Goal: Information Seeking & Learning: Find specific fact

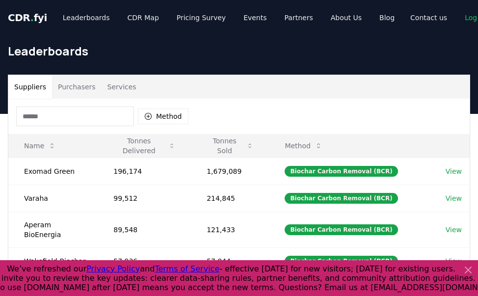
click at [471, 271] on icon at bounding box center [468, 270] width 12 height 12
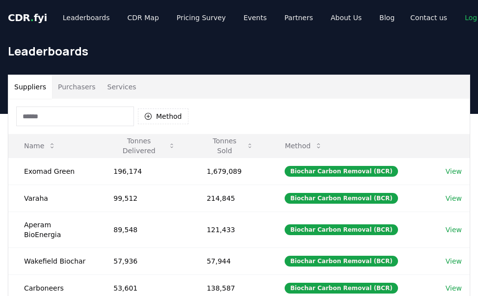
click at [85, 119] on input at bounding box center [75, 116] width 118 height 20
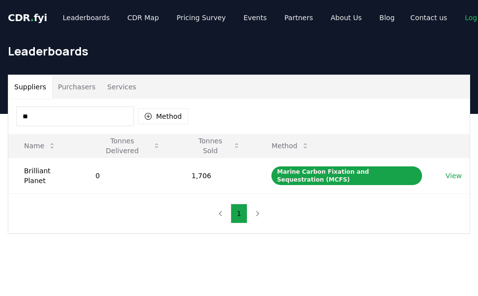
type input "*"
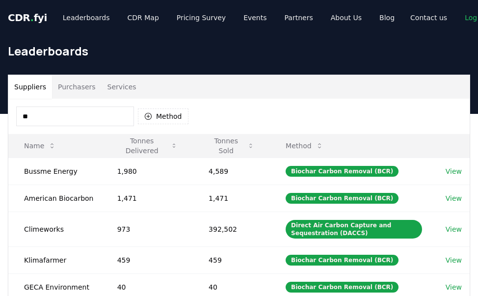
type input "*"
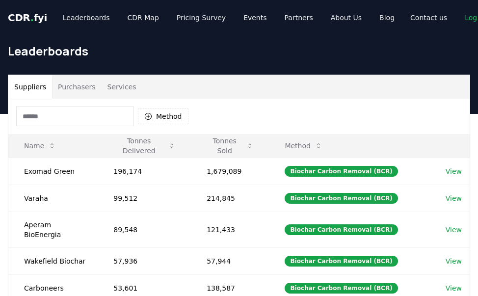
click at [64, 84] on button "Purchasers" at bounding box center [77, 87] width 50 height 24
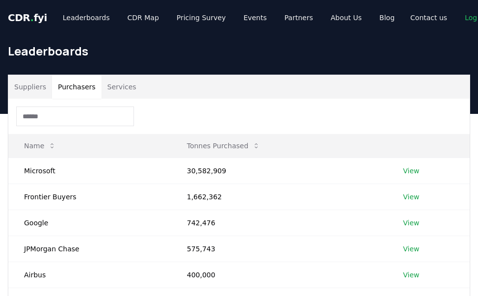
click at [48, 116] on input at bounding box center [75, 116] width 118 height 20
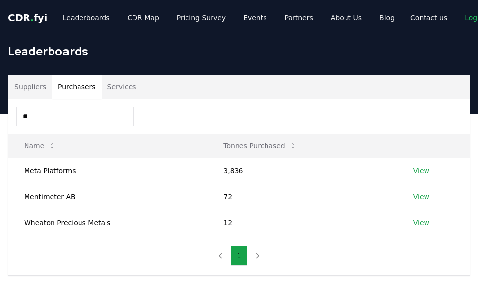
type input "*"
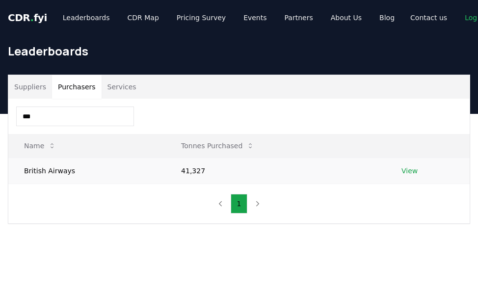
type input "***"
click at [406, 170] on link "View" at bounding box center [409, 171] width 16 height 10
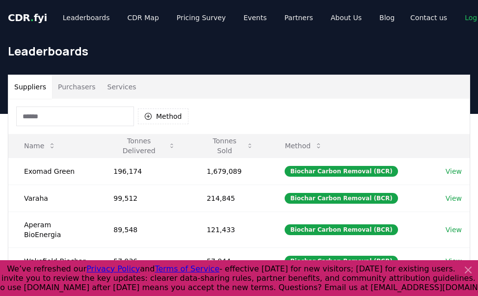
click at [55, 119] on input at bounding box center [75, 116] width 118 height 20
click at [71, 93] on button "Purchasers" at bounding box center [77, 87] width 50 height 24
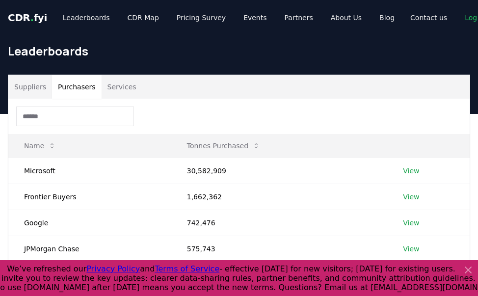
click at [67, 128] on div at bounding box center [238, 116] width 461 height 35
click at [60, 119] on input at bounding box center [75, 116] width 118 height 20
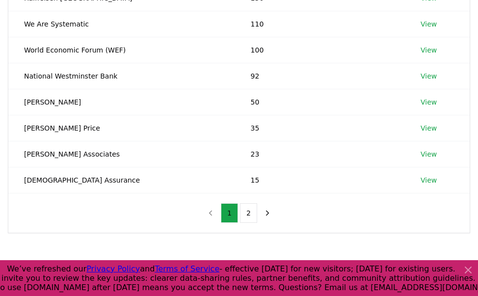
scroll to position [250, 0]
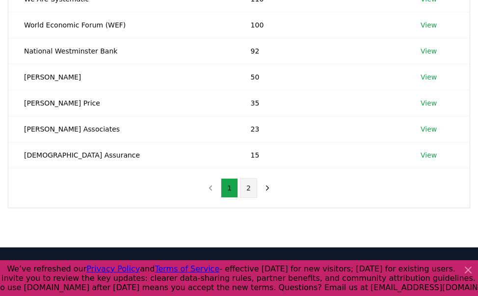
type input "**"
click at [255, 192] on button "2" at bounding box center [248, 188] width 17 height 20
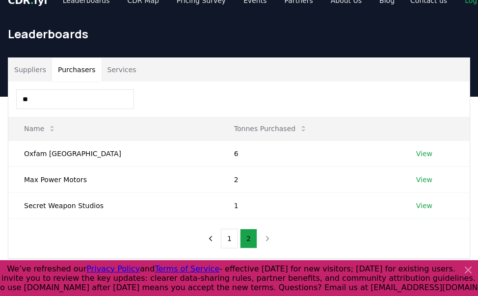
scroll to position [7, 0]
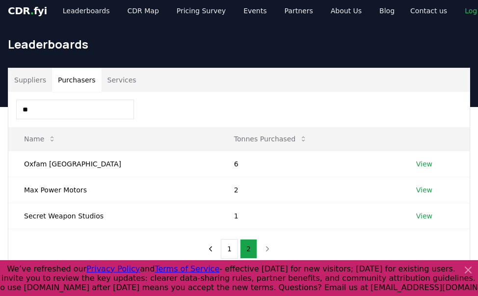
drag, startPoint x: 36, startPoint y: 110, endPoint x: 9, endPoint y: 112, distance: 26.6
click at [9, 112] on div "**" at bounding box center [238, 109] width 461 height 35
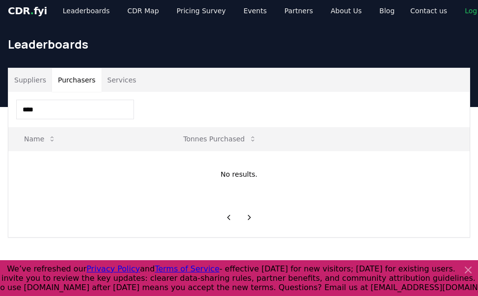
type input "****"
click at [32, 78] on button "Suppliers" at bounding box center [30, 80] width 44 height 24
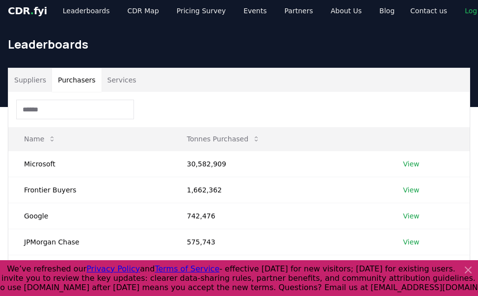
click at [73, 83] on button "Purchasers" at bounding box center [77, 80] width 50 height 24
click at [26, 87] on button "Suppliers" at bounding box center [30, 80] width 44 height 24
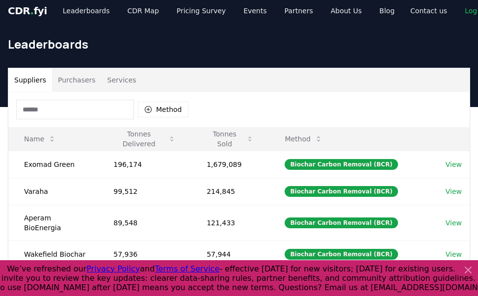
click at [29, 109] on input at bounding box center [75, 110] width 118 height 20
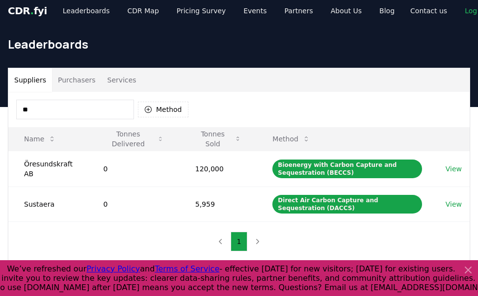
type input "*"
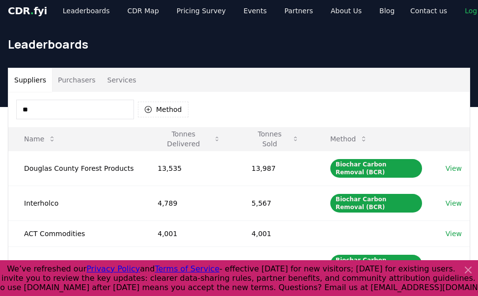
type input "*"
